Goal: Information Seeking & Learning: Find specific fact

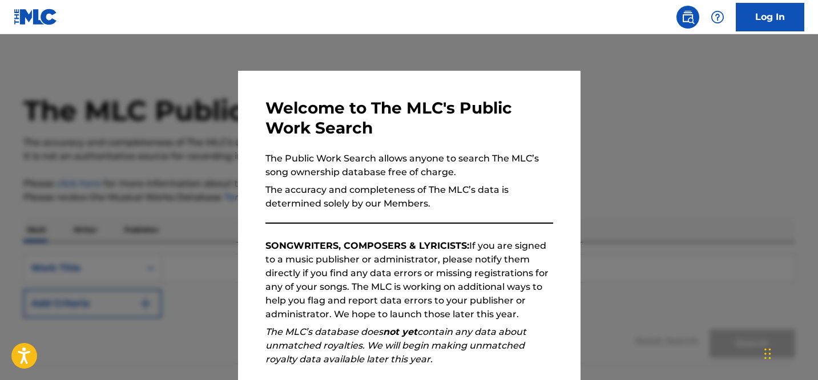
scroll to position [142, 0]
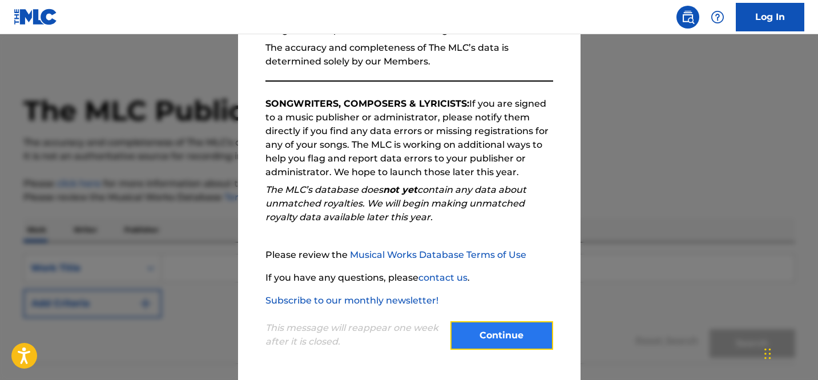
click at [496, 342] on button "Continue" at bounding box center [501, 335] width 103 height 29
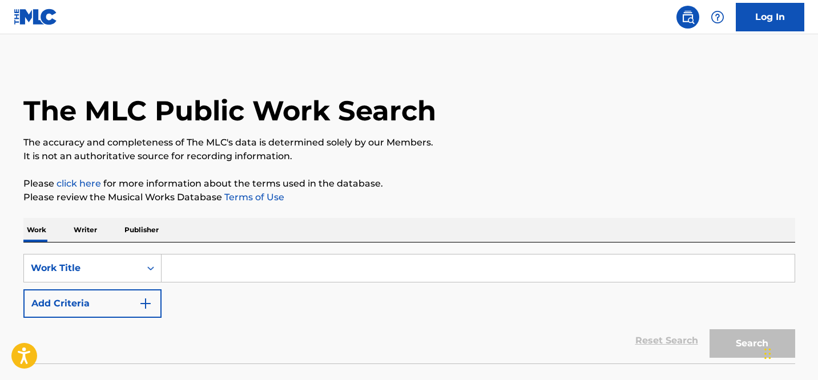
click at [197, 269] on input "Search Form" at bounding box center [477, 267] width 633 height 27
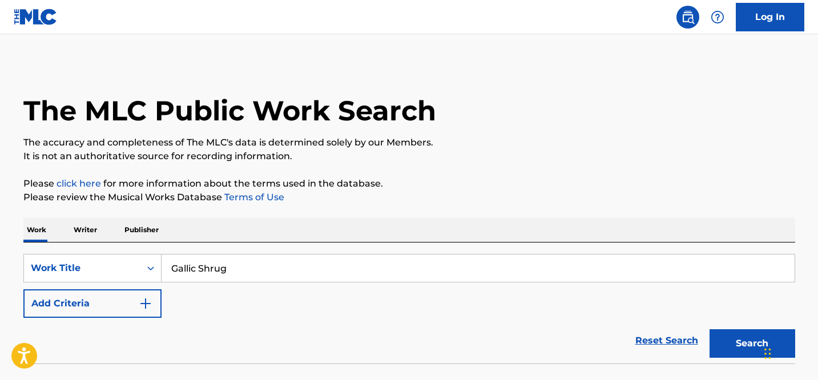
type input "Gallic Shrug"
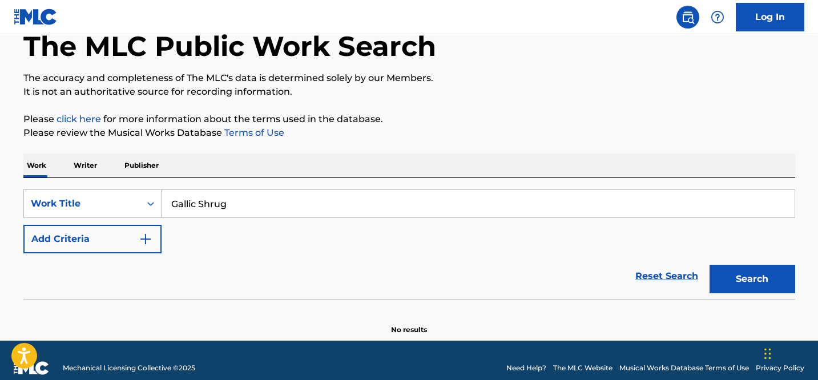
scroll to position [80, 0]
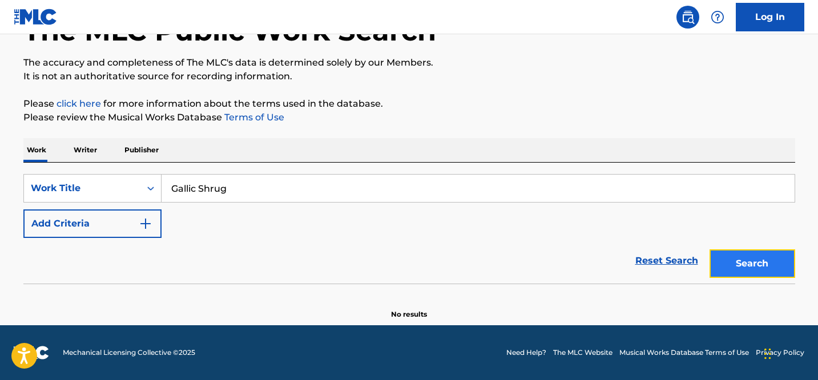
click at [739, 262] on button "Search" at bounding box center [752, 263] width 86 height 29
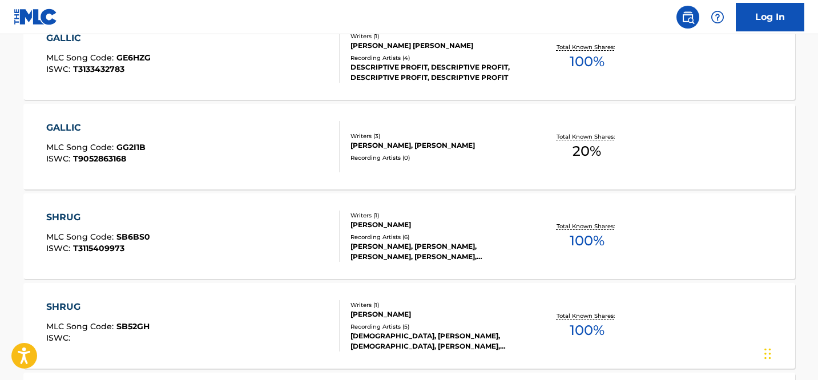
scroll to position [0, 0]
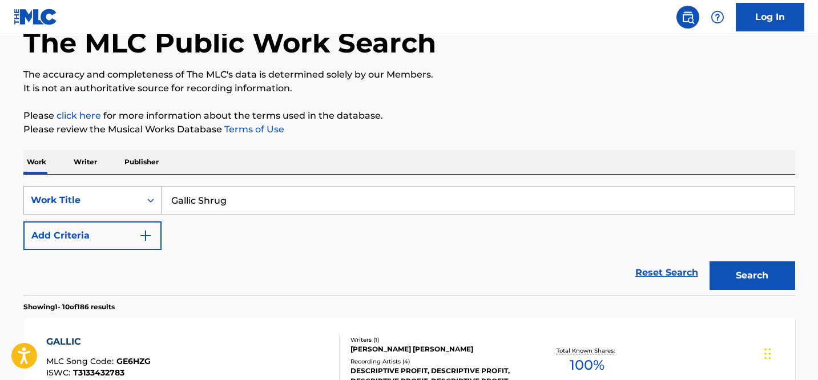
click at [106, 215] on div "Work Title" at bounding box center [92, 200] width 138 height 29
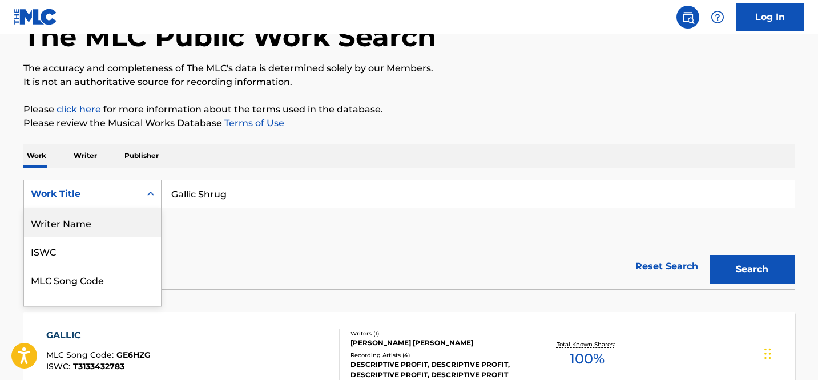
click at [84, 222] on div "Writer Name" at bounding box center [92, 222] width 137 height 29
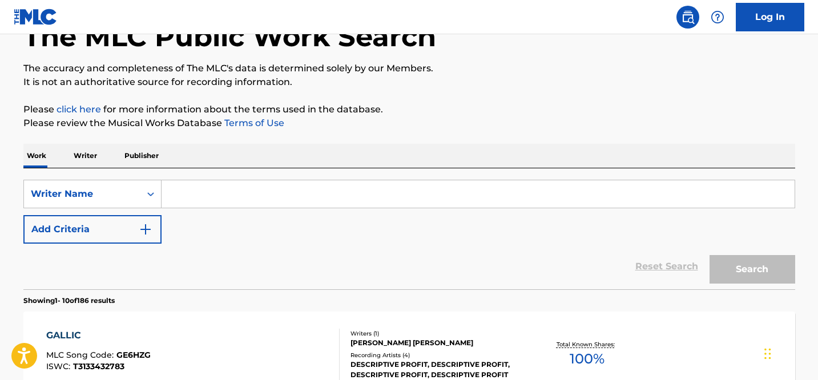
click at [188, 198] on input "Search Form" at bounding box center [477, 193] width 633 height 27
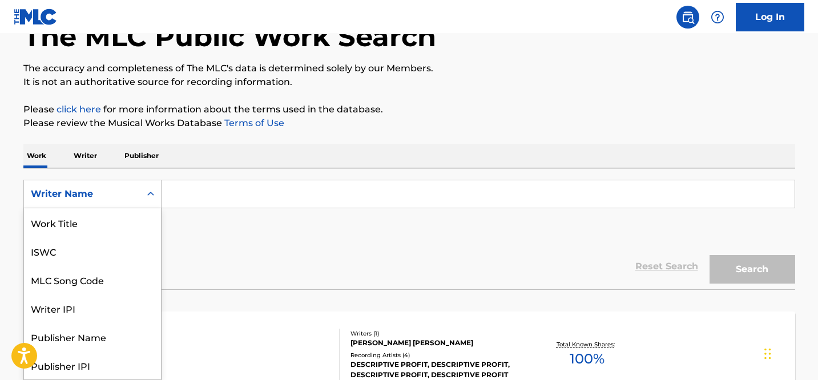
click at [131, 189] on div "Writer Name" at bounding box center [82, 194] width 103 height 14
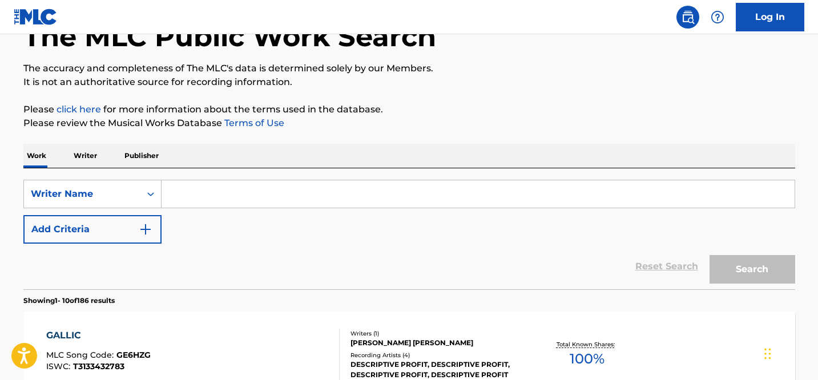
click at [243, 264] on div "Reset Search Search" at bounding box center [408, 267] width 771 height 46
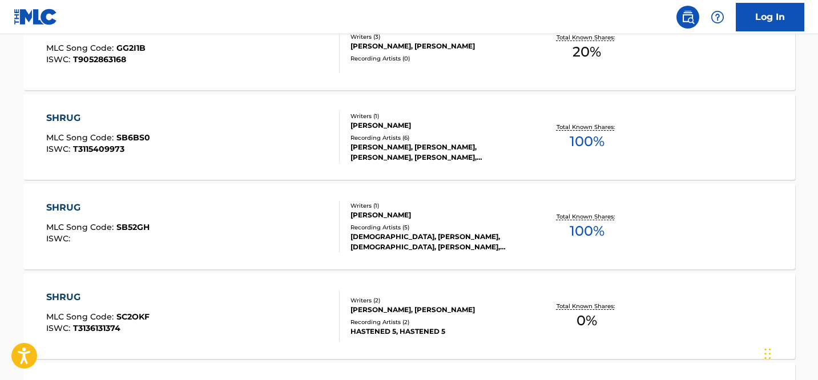
scroll to position [131, 0]
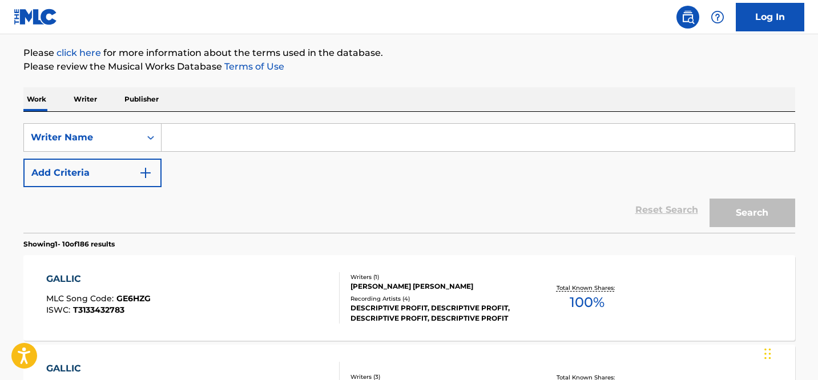
click at [203, 142] on input "Search Form" at bounding box center [477, 137] width 633 height 27
click at [135, 135] on div "Writer Name" at bounding box center [82, 138] width 116 height 22
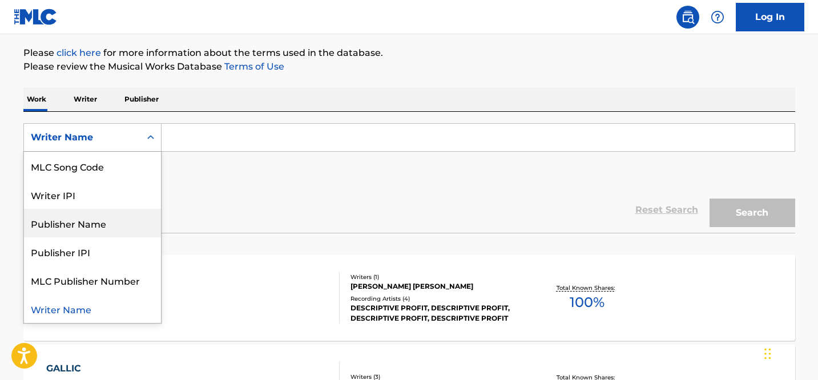
scroll to position [0, 0]
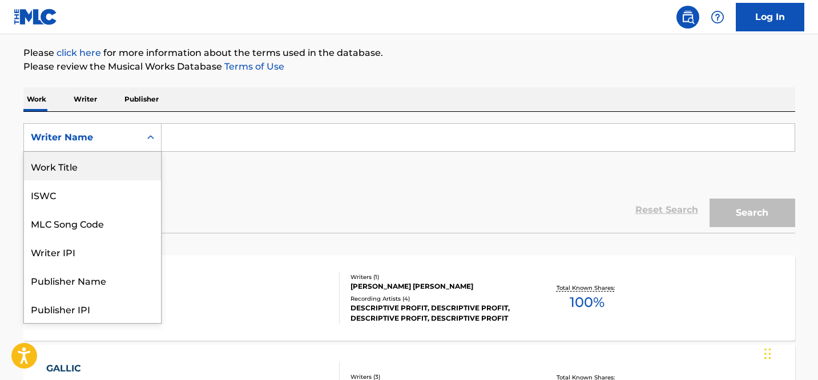
click at [82, 176] on div "Work Title" at bounding box center [92, 166] width 137 height 29
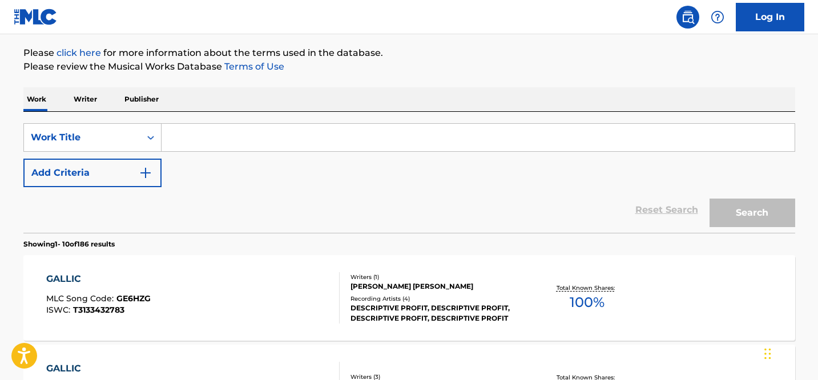
click at [199, 130] on input "Search Form" at bounding box center [477, 137] width 633 height 27
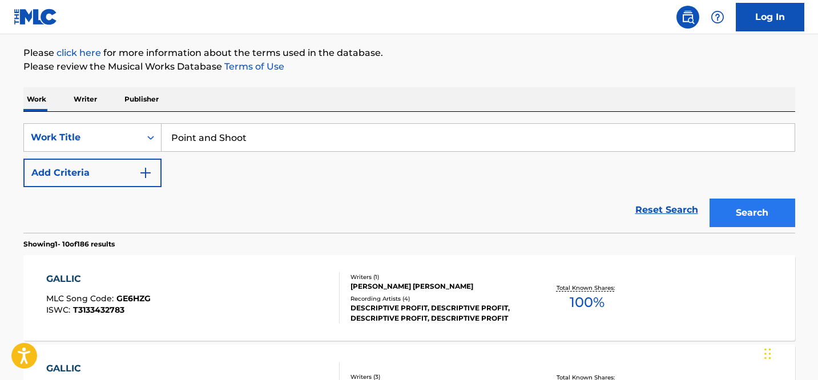
type input "Point and Shoot"
click at [757, 218] on button "Search" at bounding box center [752, 213] width 86 height 29
